Goal: Find contact information: Find contact information

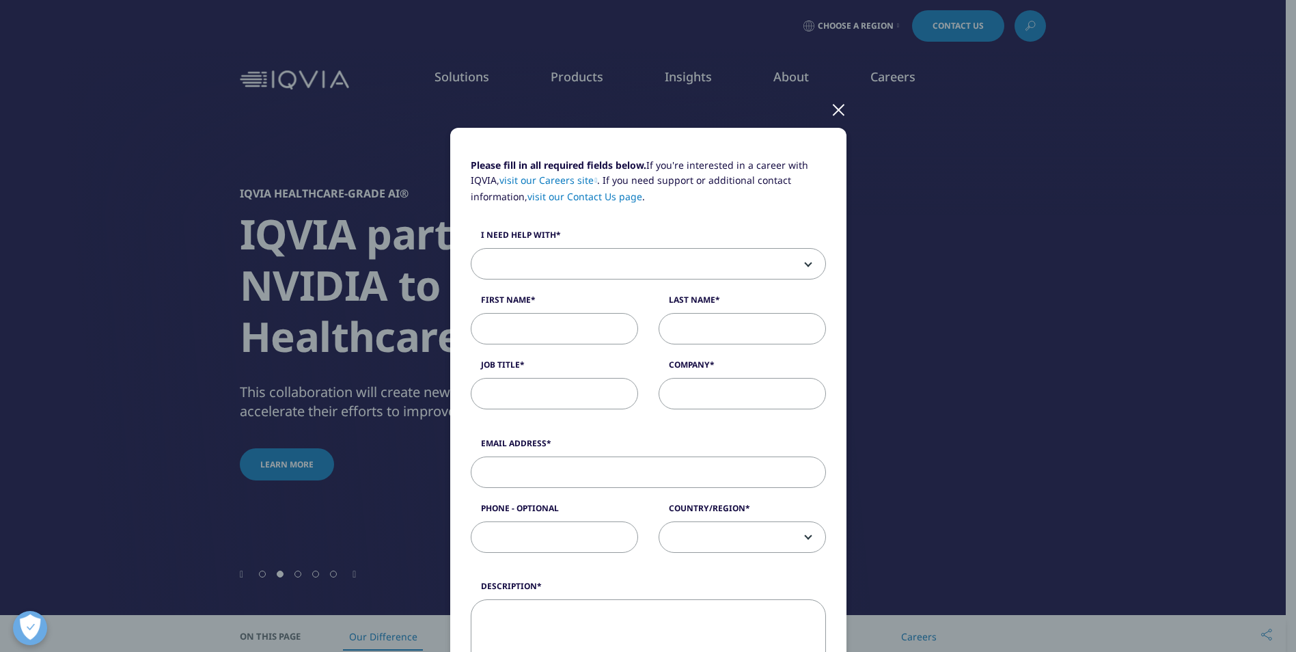
click at [840, 109] on div at bounding box center [839, 109] width 16 height 38
